Goal: Check status: Check status

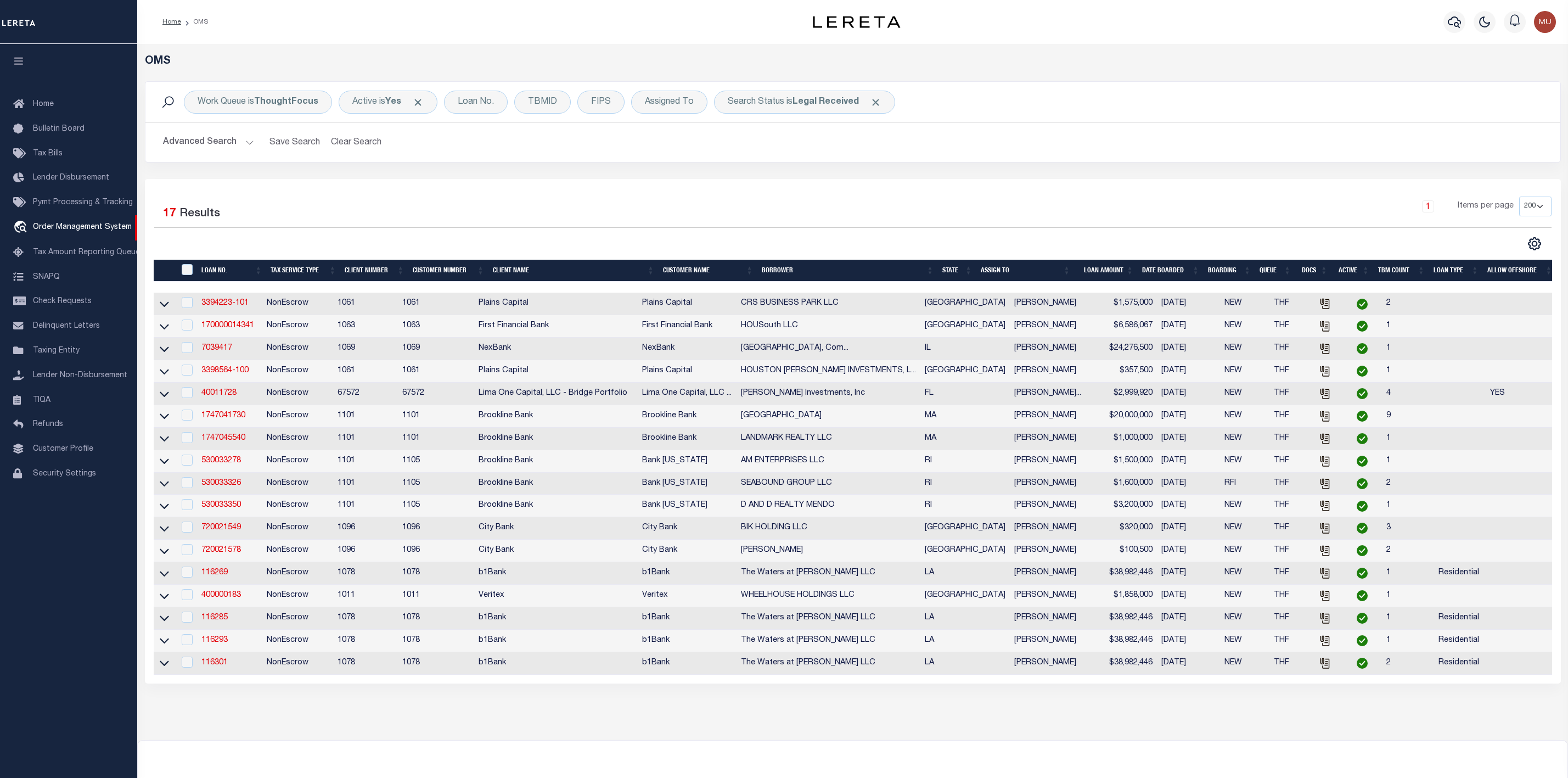
select select "200"
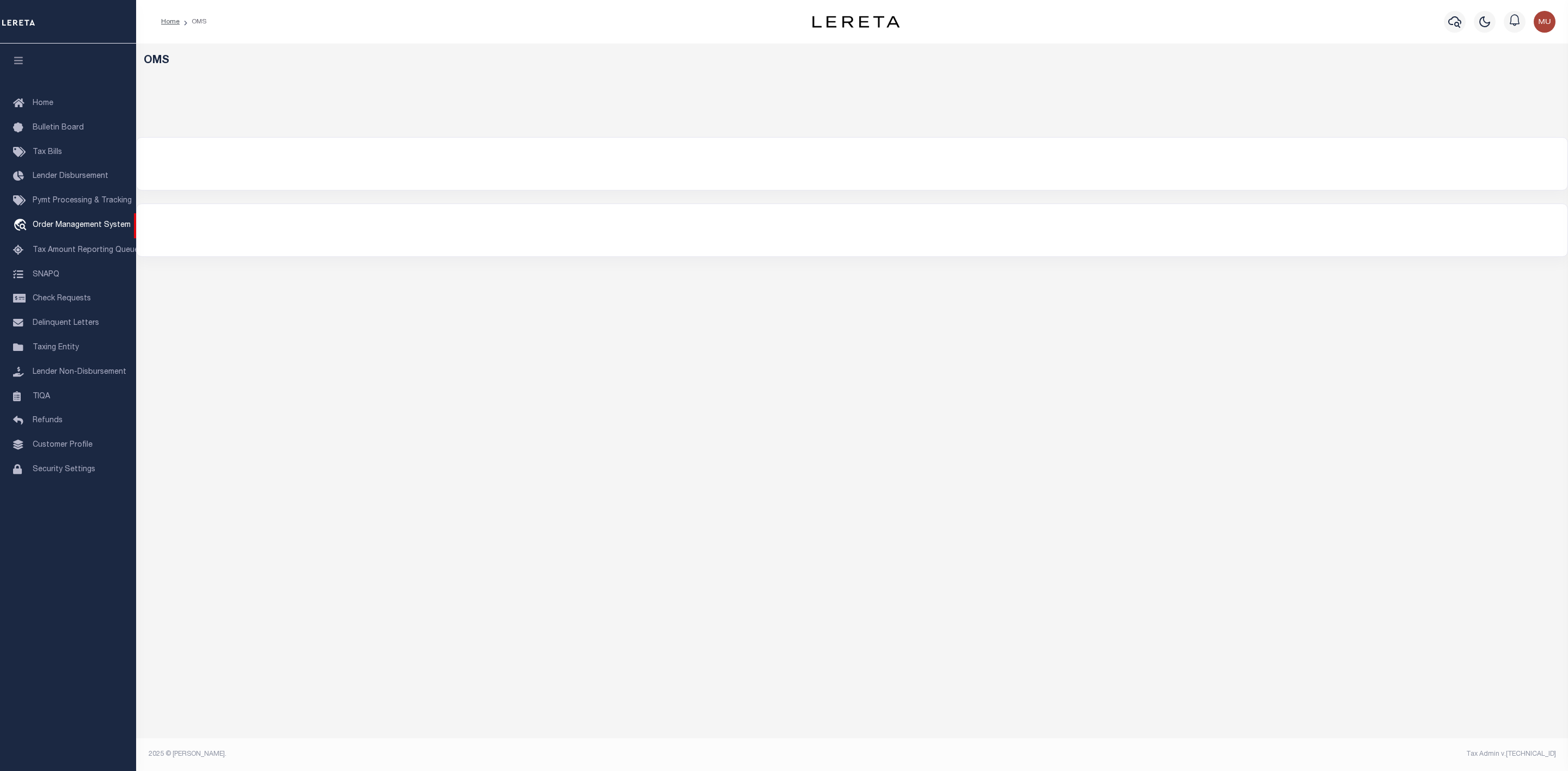
select select "200"
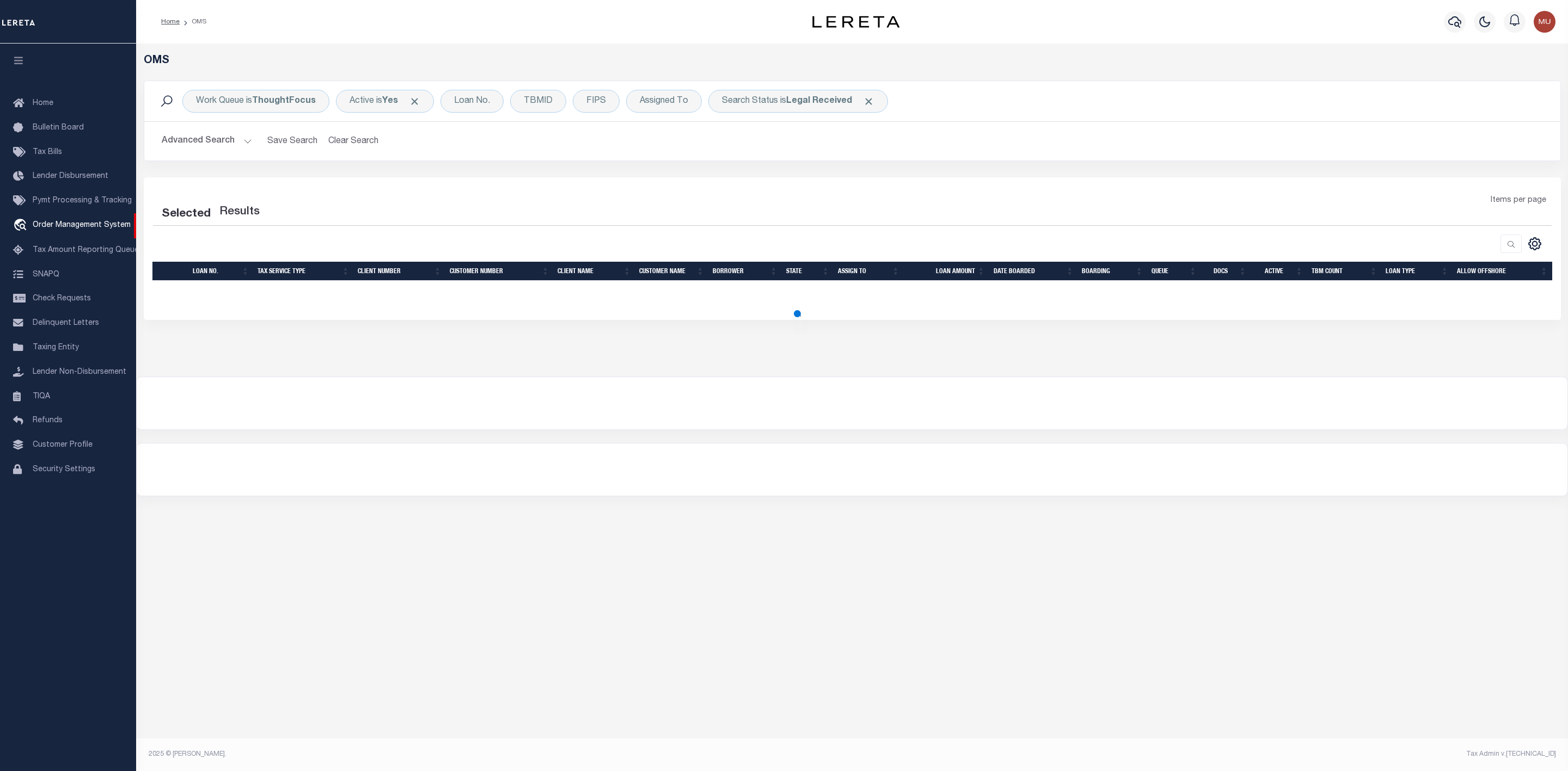
select select "200"
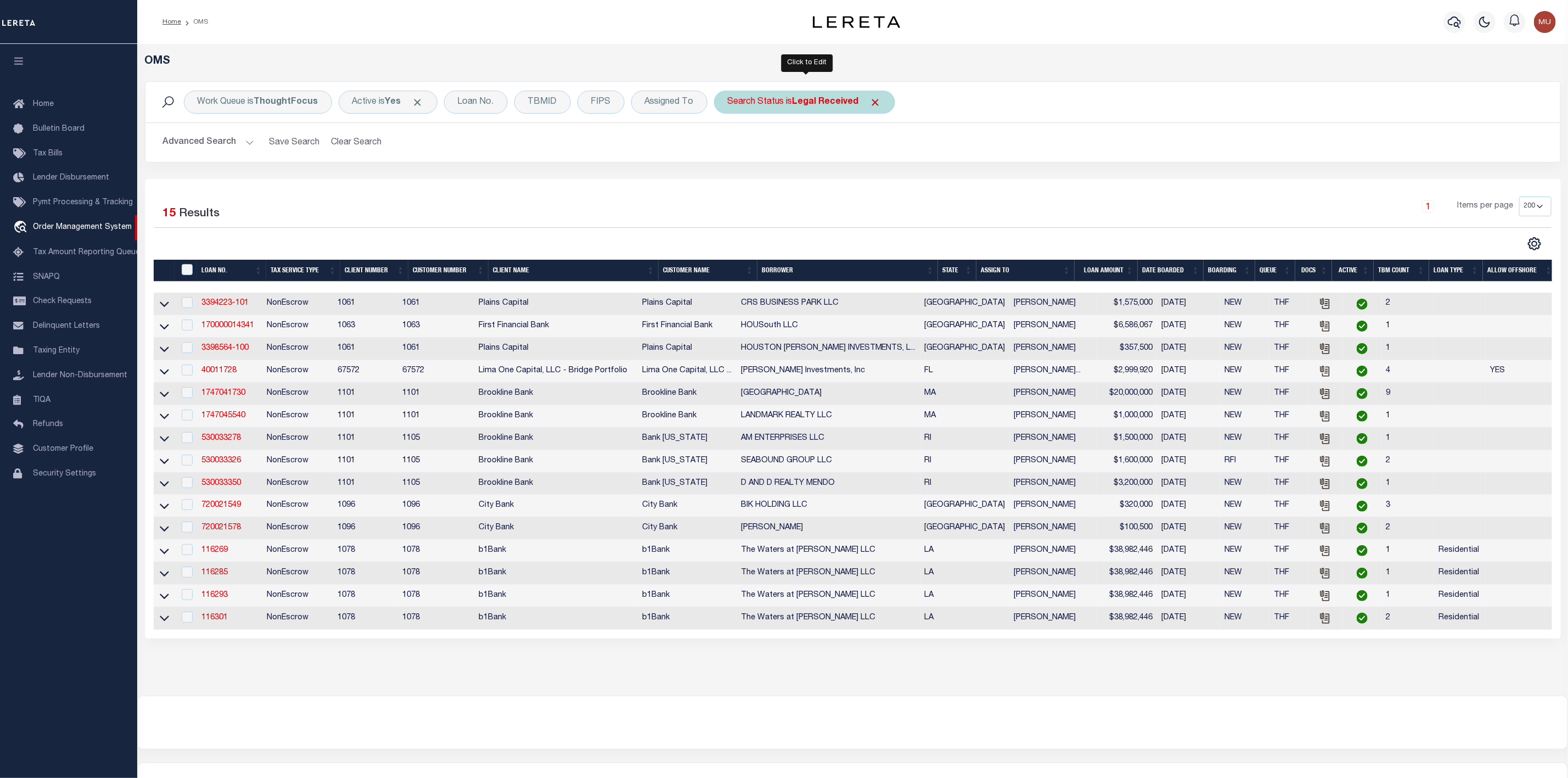
click at [802, 108] on div "Search Status is Legal Received" at bounding box center [804, 101] width 181 height 23
click at [778, 157] on select "Automated Search Bad Parcel Complete Duplicate Parcel High Dollar Reporting In …" at bounding box center [809, 156] width 161 height 21
select select "IP"
click at [730, 147] on select "Automated Search Bad Parcel Complete Duplicate Parcel High Dollar Reporting In …" at bounding box center [809, 156] width 161 height 21
click at [870, 185] on input "Apply" at bounding box center [873, 179] width 33 height 18
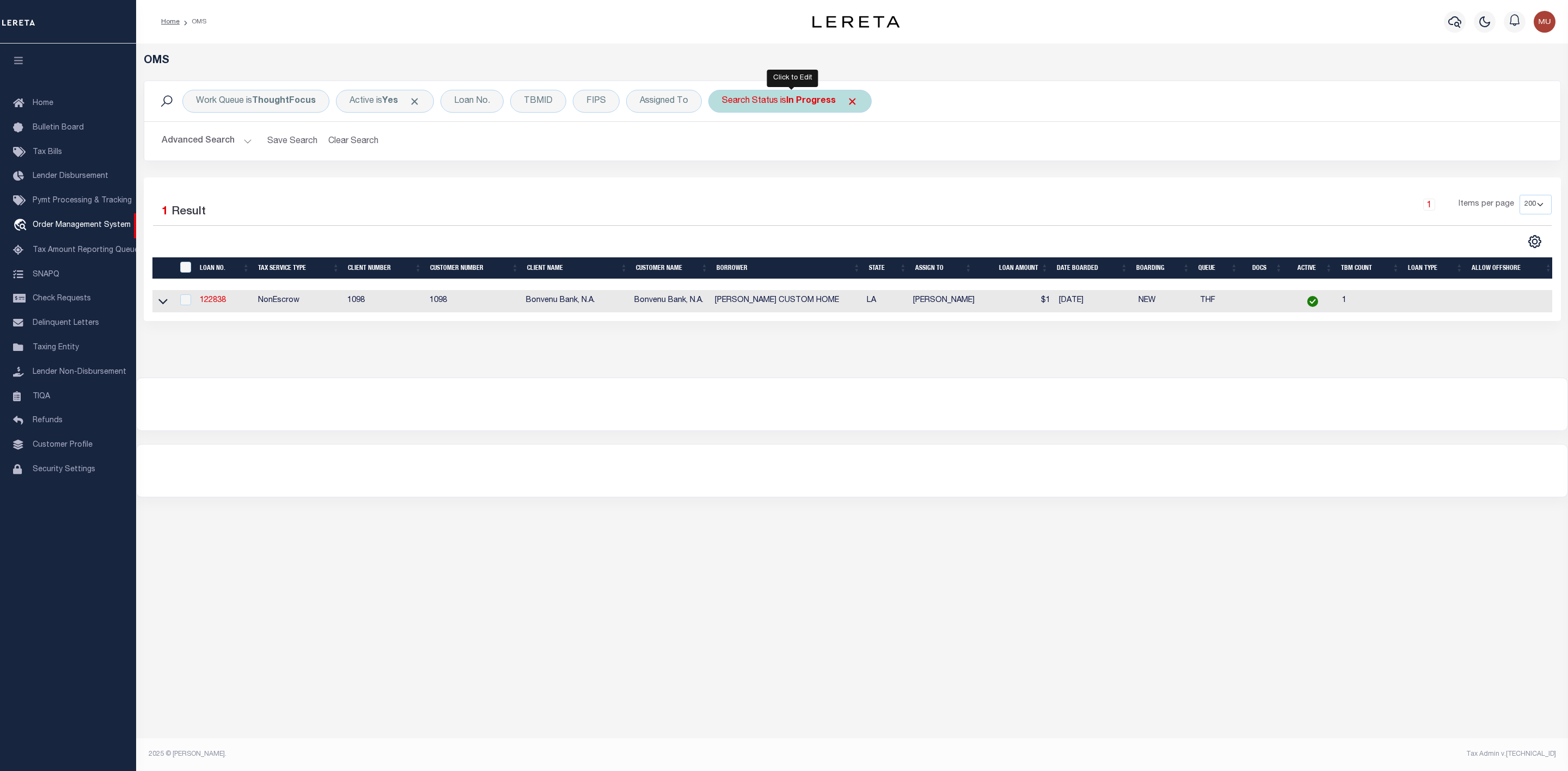
click at [801, 98] on b "In Progress" at bounding box center [810, 101] width 50 height 9
click at [789, 152] on select "Automated Search Bad Parcel Complete Duplicate Parcel High Dollar Reporting In …" at bounding box center [802, 154] width 160 height 21
select select "RD"
click at [724, 145] on select "Automated Search Bad Parcel Complete Duplicate Parcel High Dollar Reporting In …" at bounding box center [802, 154] width 160 height 21
click at [865, 183] on input "Apply" at bounding box center [866, 178] width 33 height 18
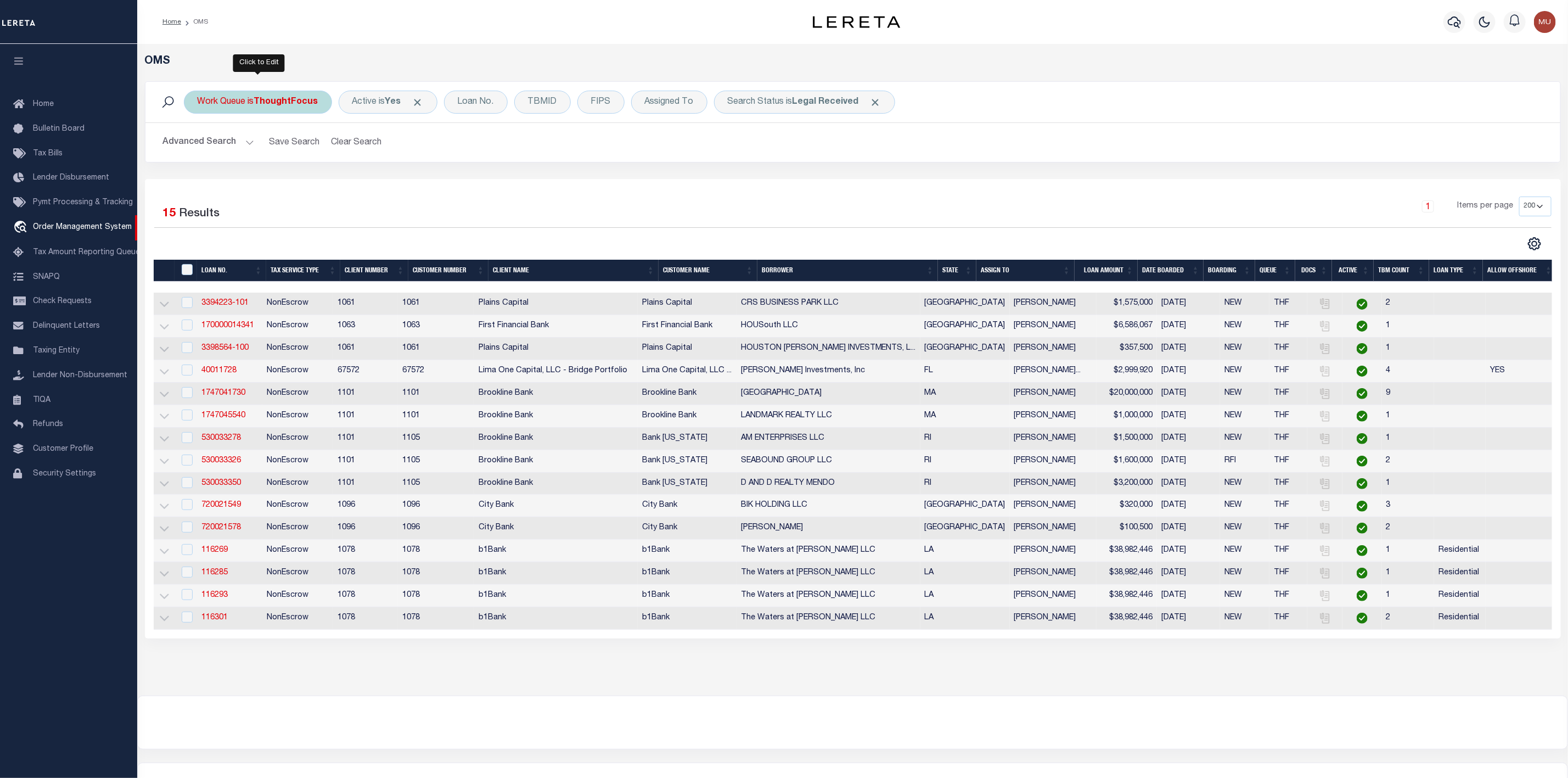
click at [260, 105] on b "ThoughtFocus" at bounding box center [286, 102] width 65 height 9
click at [242, 159] on select "--ALL-- General ThoughtFocus" at bounding box center [279, 156] width 161 height 21
select select "GEN"
click at [199, 147] on select "--ALL-- General ThoughtFocus" at bounding box center [279, 156] width 161 height 21
click at [336, 183] on input "Apply" at bounding box center [343, 179] width 33 height 18
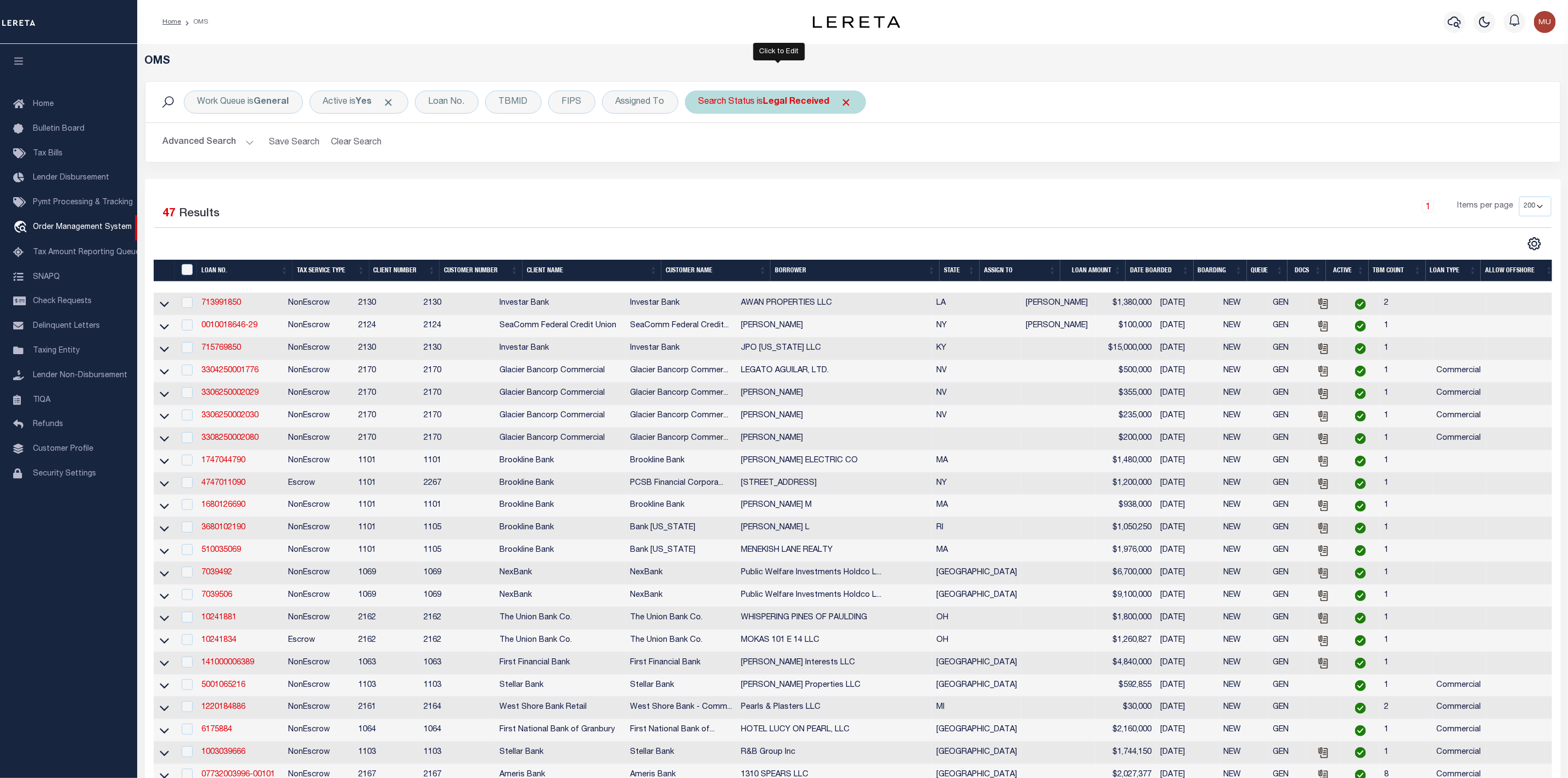
click at [761, 107] on div "Search Status is Legal Received" at bounding box center [775, 101] width 181 height 23
click at [739, 159] on select "Automated Search Bad Parcel Complete Duplicate Parcel High Dollar Reporting In …" at bounding box center [779, 156] width 161 height 21
select select "IP"
click at [702, 147] on select "Automated Search Bad Parcel Complete Duplicate Parcel High Dollar Reporting In …" at bounding box center [779, 156] width 161 height 21
click at [851, 181] on input "Apply" at bounding box center [844, 179] width 33 height 18
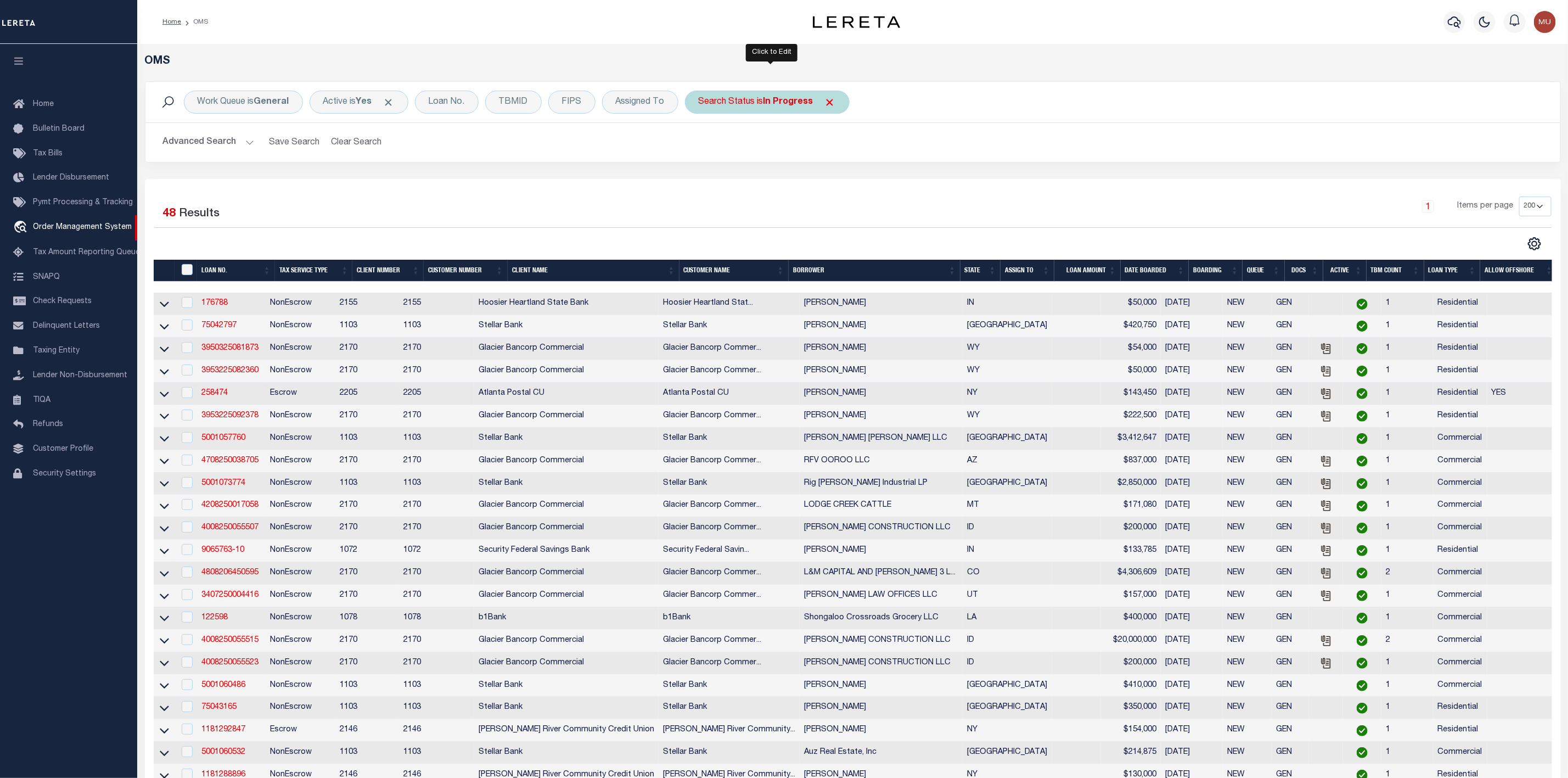
click at [745, 100] on div "Search Status is In Progress" at bounding box center [767, 101] width 165 height 23
select select "IP"
click at [735, 159] on select "Automated Search Bad Parcel Complete Duplicate Parcel High Dollar Reporting In …" at bounding box center [779, 156] width 161 height 21
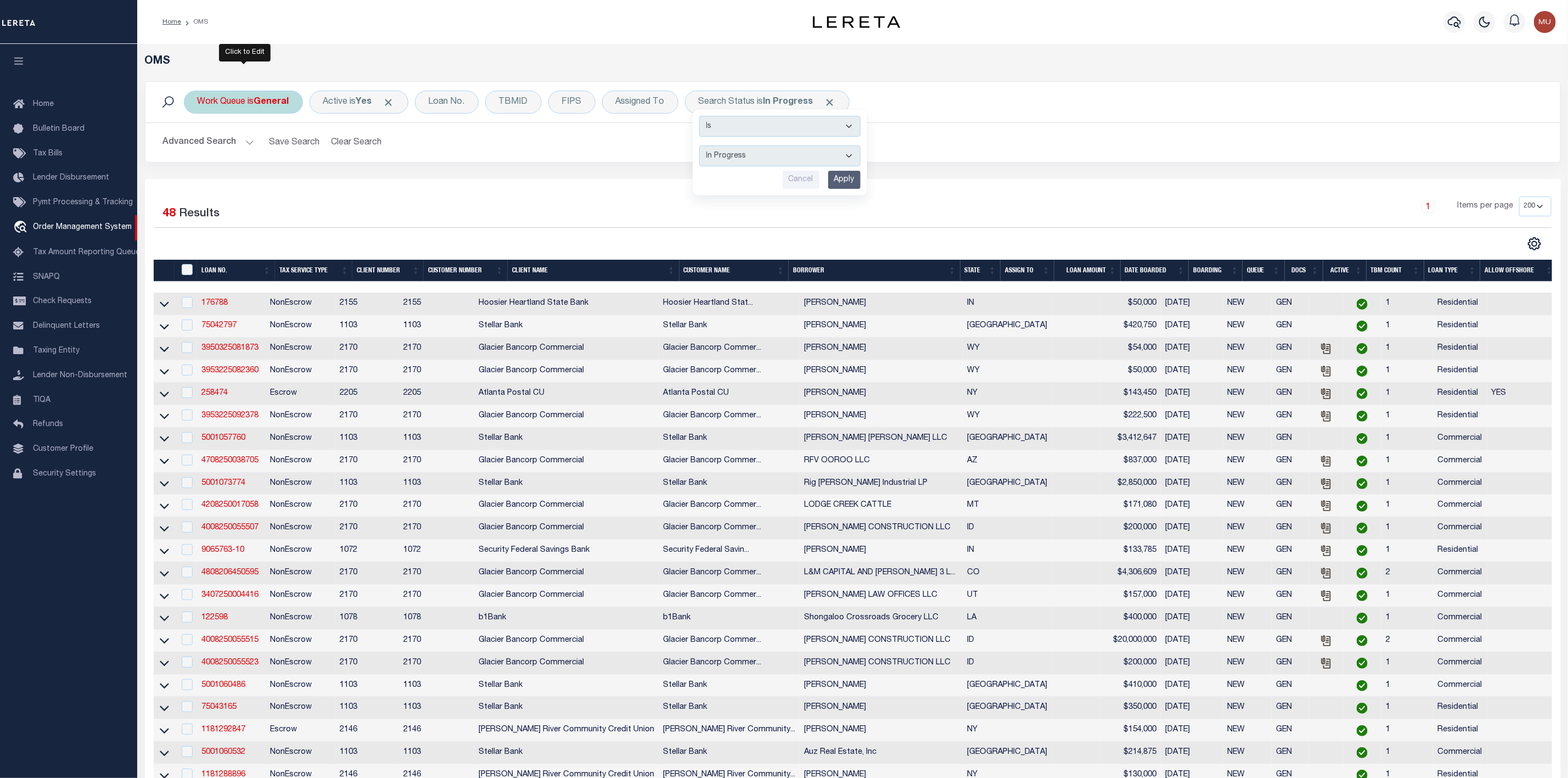
click at [258, 105] on b "General" at bounding box center [271, 102] width 36 height 9
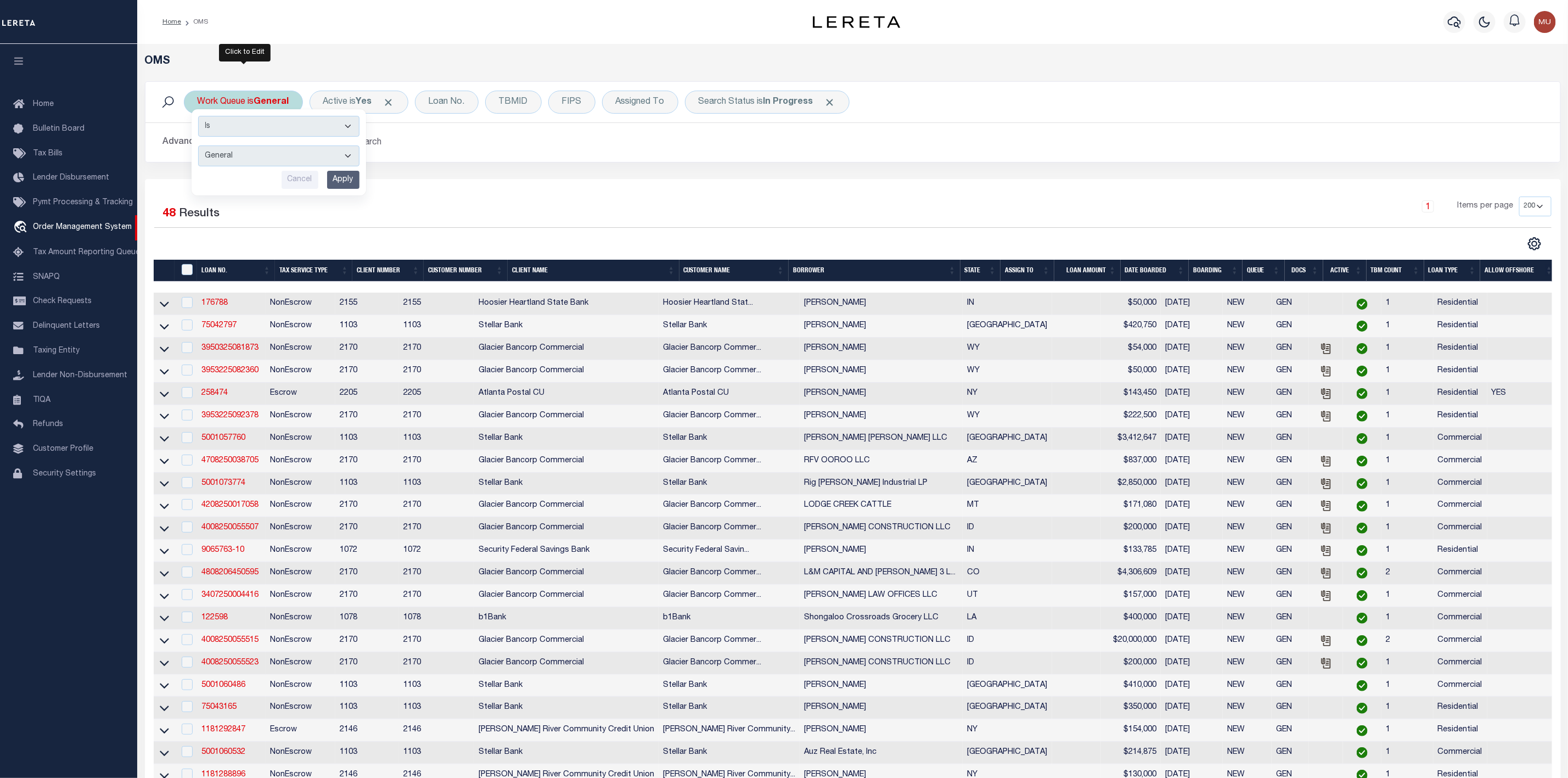
click at [249, 151] on select "--ALL-- General ThoughtFocus" at bounding box center [279, 156] width 161 height 21
select select "THF"
click at [199, 147] on select "--ALL-- General ThoughtFocus" at bounding box center [279, 156] width 161 height 21
click at [341, 186] on input "Apply" at bounding box center [343, 179] width 33 height 18
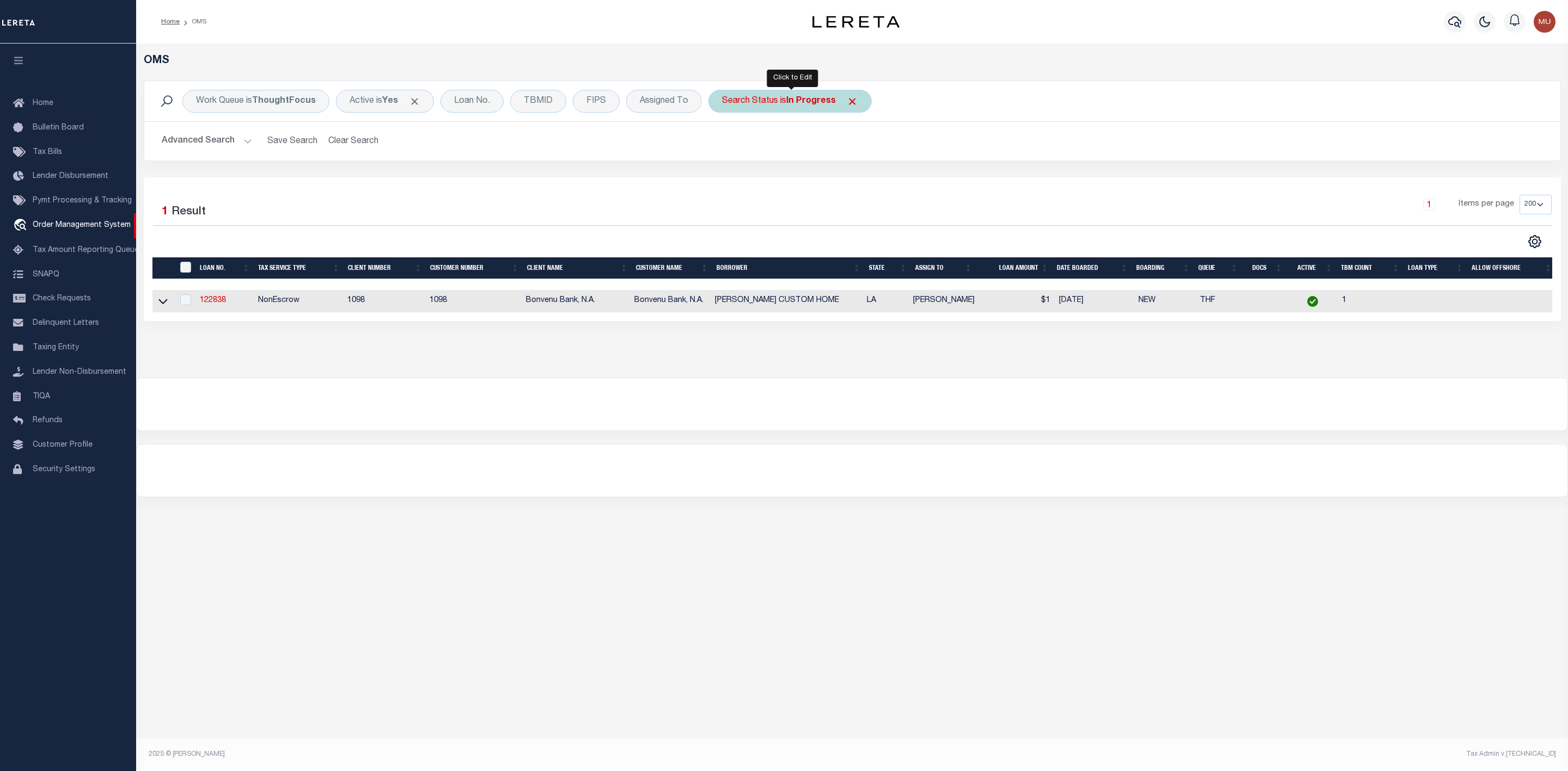
click at [761, 97] on div "Search Status is In Progress" at bounding box center [789, 100] width 163 height 23
click at [757, 154] on select "Automated Search Bad Parcel Complete Duplicate Parcel High Dollar Reporting In …" at bounding box center [802, 154] width 160 height 21
select select "ND"
click at [724, 145] on select "Automated Search Bad Parcel Complete Duplicate Parcel High Dollar Reporting In …" at bounding box center [802, 154] width 160 height 21
click at [860, 185] on input "Apply" at bounding box center [866, 178] width 33 height 18
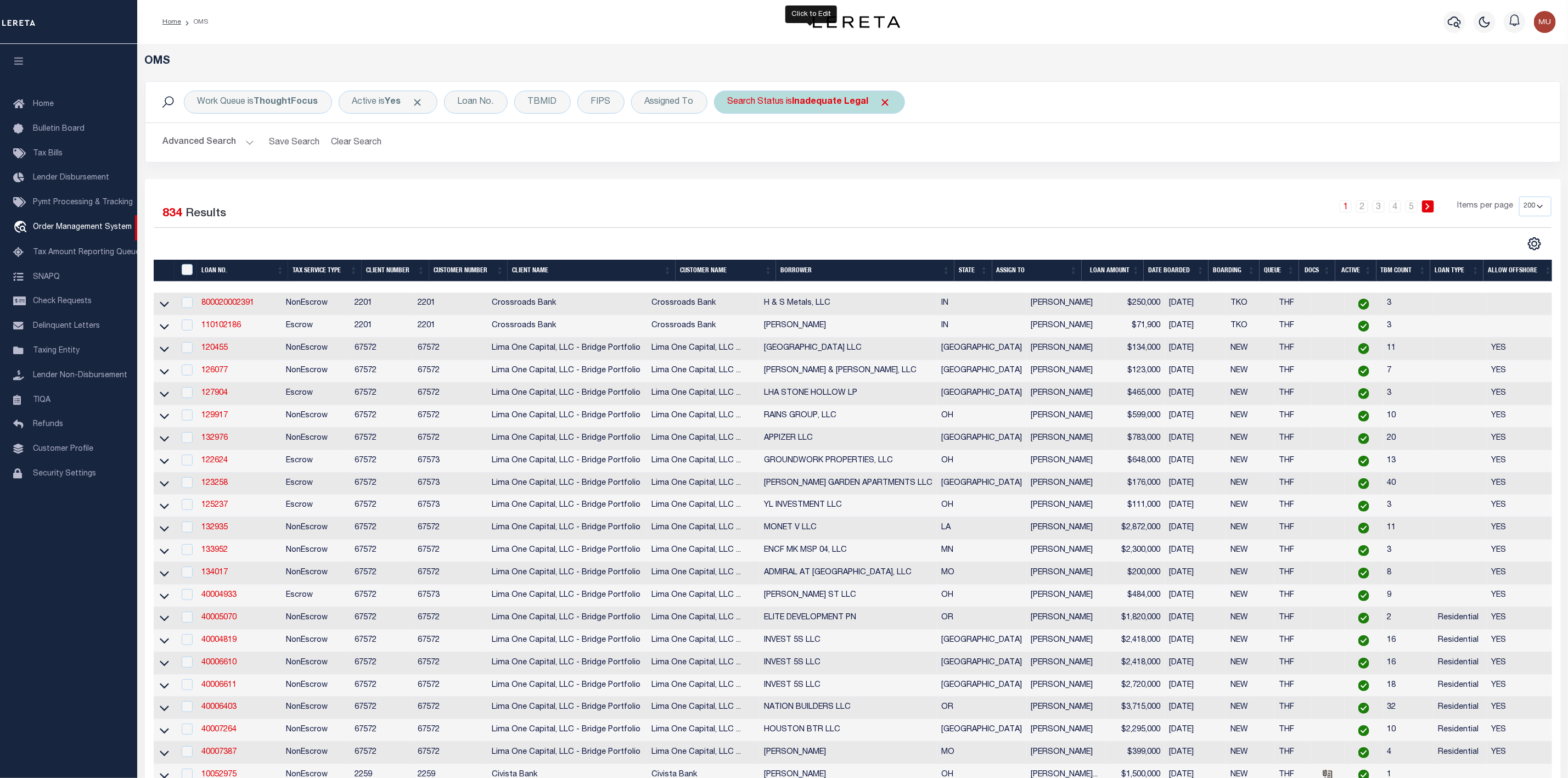
click at [759, 108] on div "Search Status is Inadequate Legal" at bounding box center [809, 101] width 191 height 23
click at [752, 162] on select "Automated Search Bad Parcel Complete Duplicate Parcel High Dollar Reporting In …" at bounding box center [809, 156] width 161 height 21
select select "IP"
click at [730, 147] on select "Automated Search Bad Parcel Complete Duplicate Parcel High Dollar Reporting In …" at bounding box center [809, 156] width 161 height 21
click at [872, 183] on input "Apply" at bounding box center [873, 179] width 33 height 18
